Goal: Task Accomplishment & Management: Complete application form

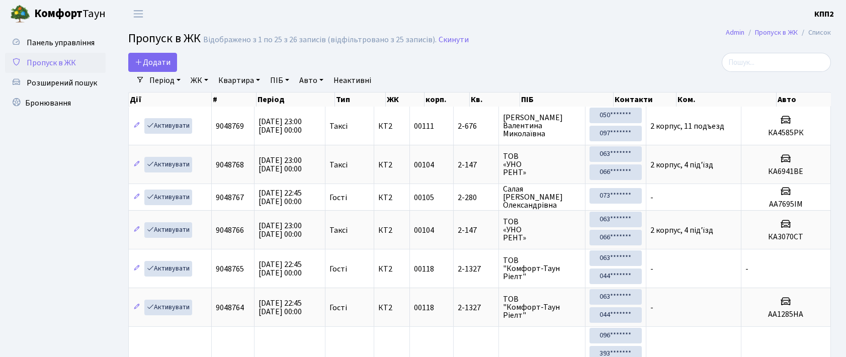
select select "25"
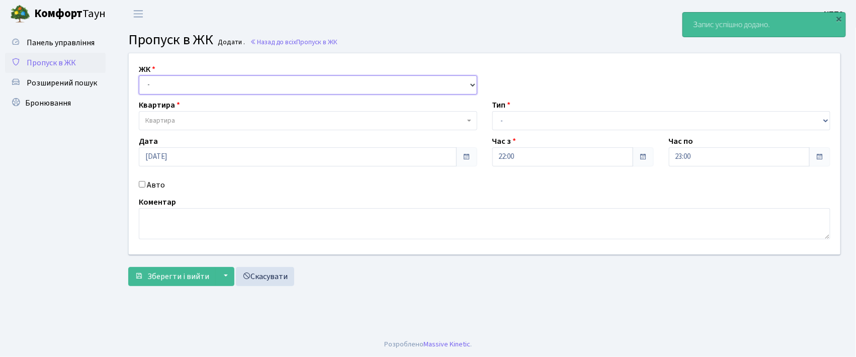
drag, startPoint x: 182, startPoint y: 77, endPoint x: 186, endPoint y: 92, distance: 14.8
click at [182, 77] on select "- КТ, вул. Регенераторна, 4 КТ2, просп. [STREET_ADDRESS] [STREET_ADDRESS] [PERS…" at bounding box center [308, 84] width 339 height 19
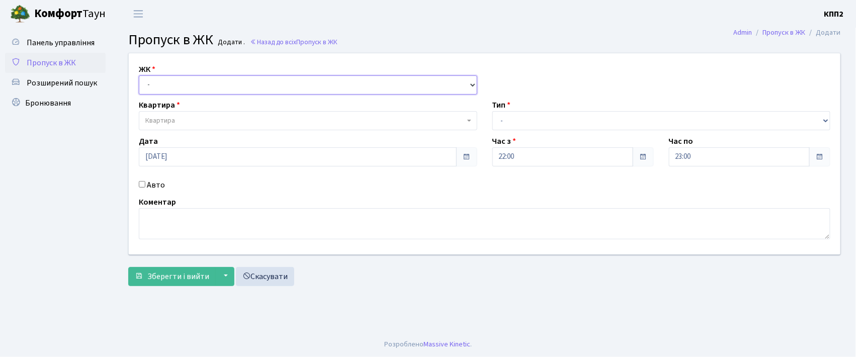
select select "302"
click at [139, 75] on select "- КТ, вул. Регенераторна, 4 КТ2, просп. [STREET_ADDRESS] [STREET_ADDRESS] [PERS…" at bounding box center [308, 84] width 339 height 19
select select
